Goal: Transaction & Acquisition: Purchase product/service

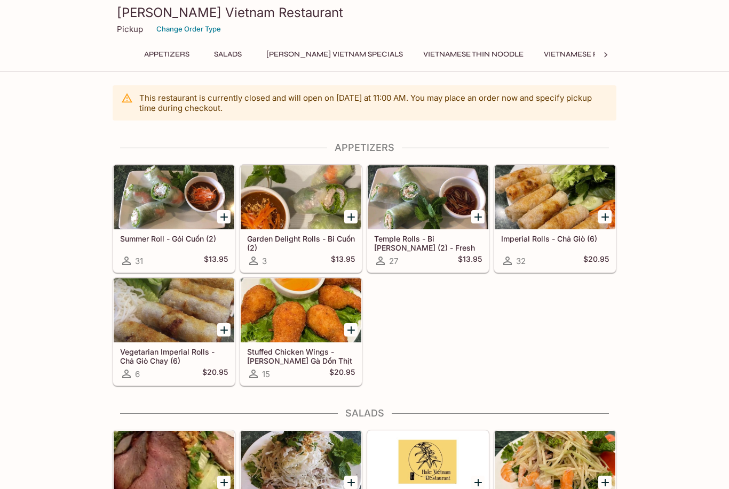
click at [453, 55] on button "Vietnamese Thin Noodle" at bounding box center [473, 54] width 112 height 15
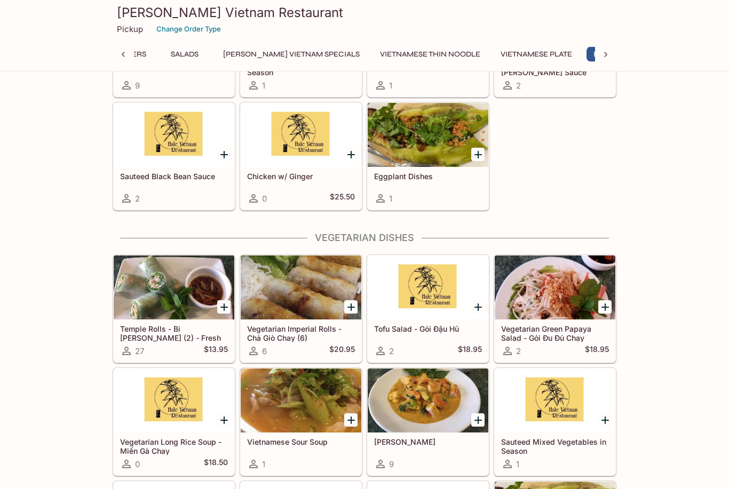
scroll to position [1621, 0]
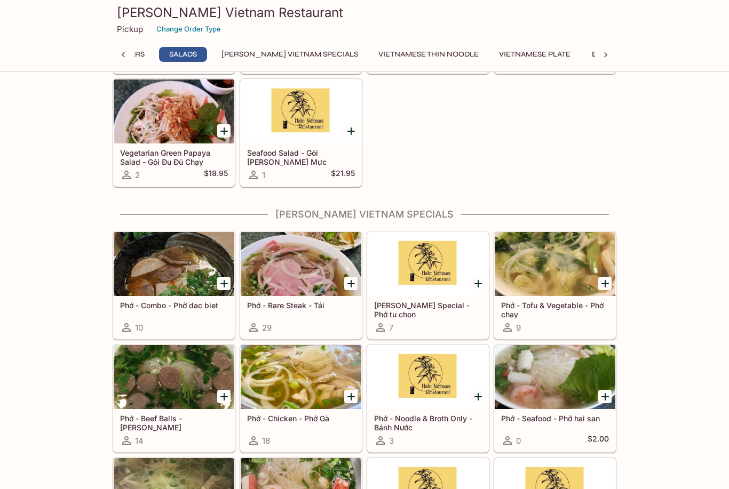
click at [235, 60] on button "[PERSON_NAME] Vietnam Specials" at bounding box center [289, 54] width 148 height 15
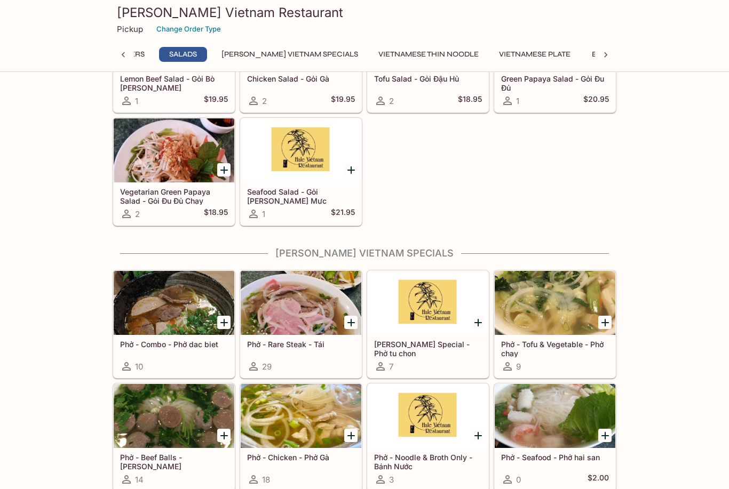
scroll to position [369, 0]
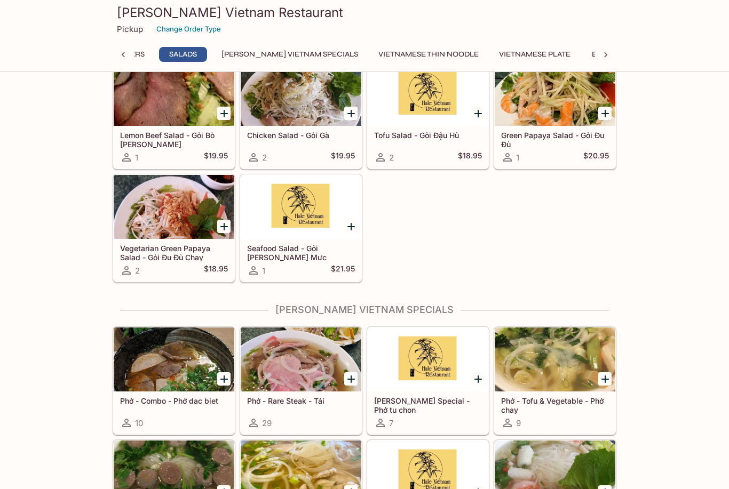
click at [421, 61] on button "Vietnamese Thin Noodle" at bounding box center [428, 54] width 112 height 15
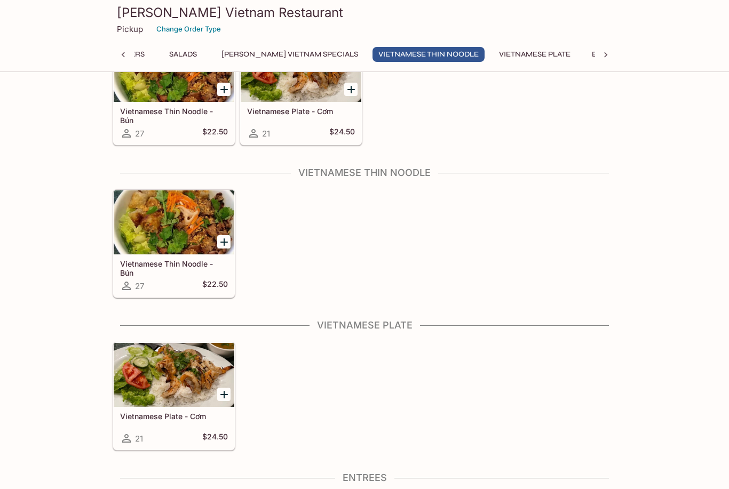
scroll to position [1187, 0]
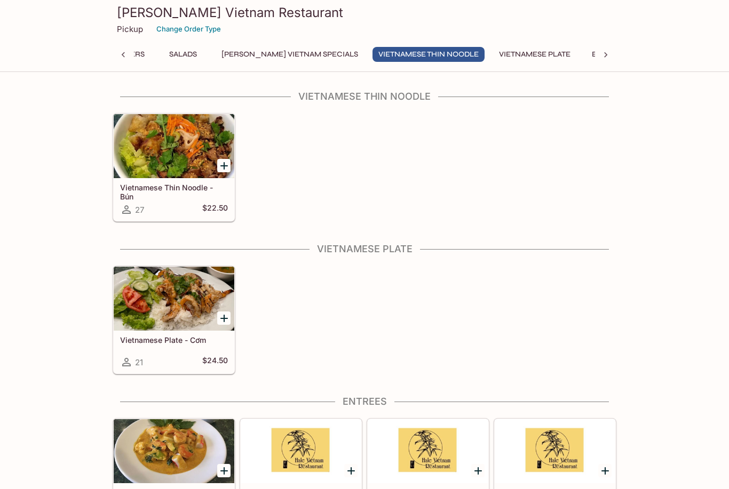
click at [138, 170] on div at bounding box center [174, 146] width 121 height 64
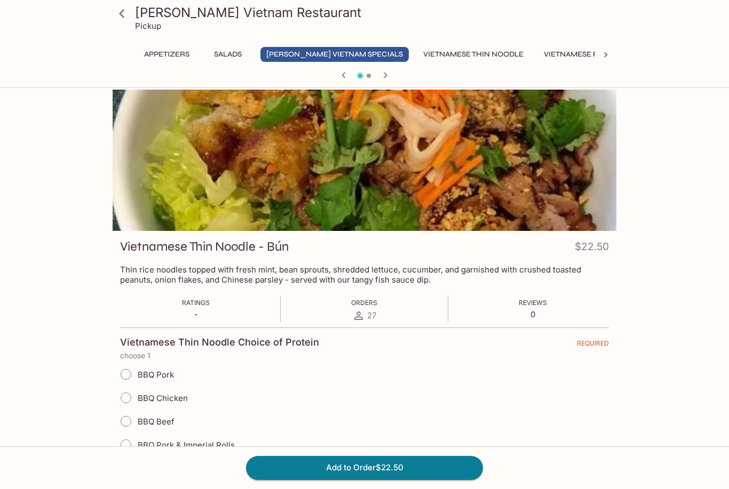
scroll to position [4, 0]
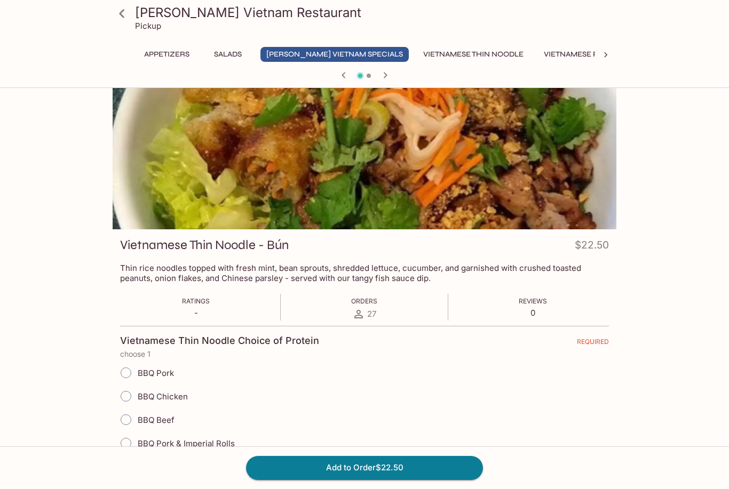
click at [569, 48] on button "Vietnamese Plate" at bounding box center [579, 54] width 83 height 15
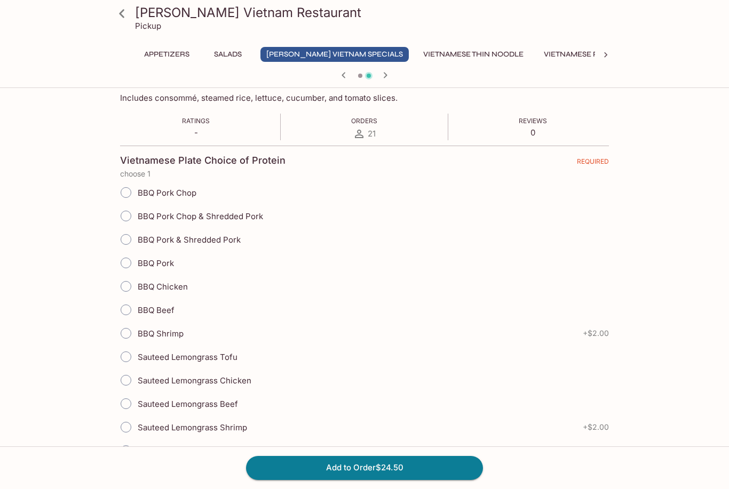
scroll to position [0, 0]
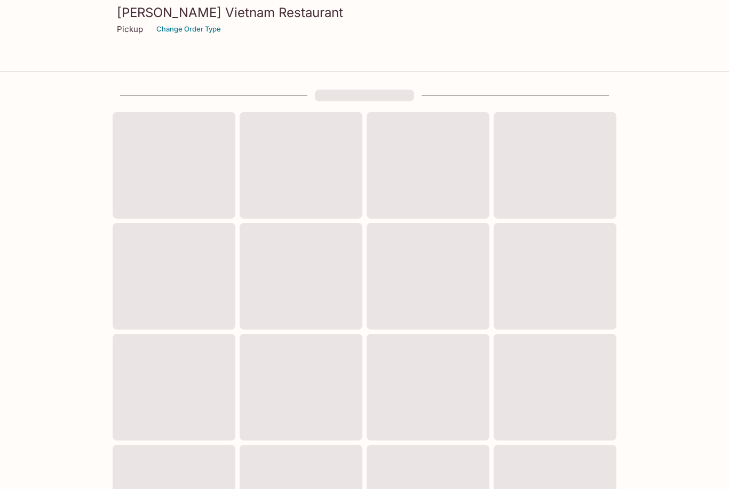
scroll to position [284, 0]
